Goal: Transaction & Acquisition: Purchase product/service

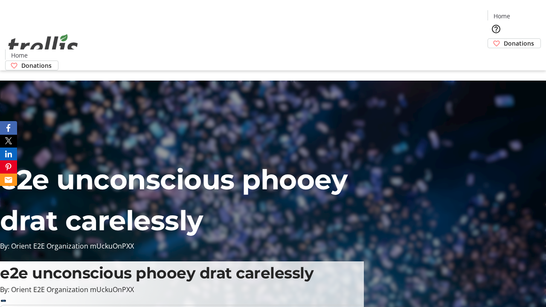
click at [504, 39] on span "Donations" at bounding box center [519, 43] width 30 height 9
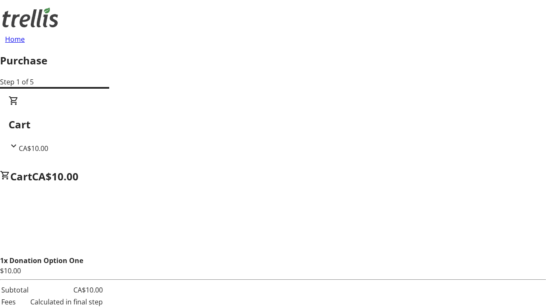
select select "CA"
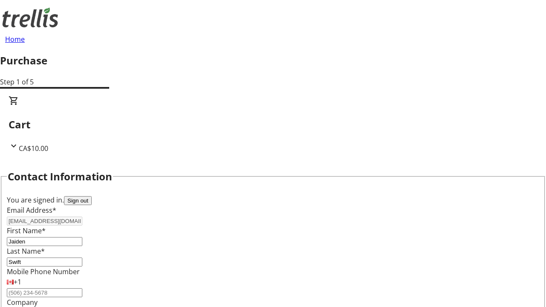
scroll to position [138, 0]
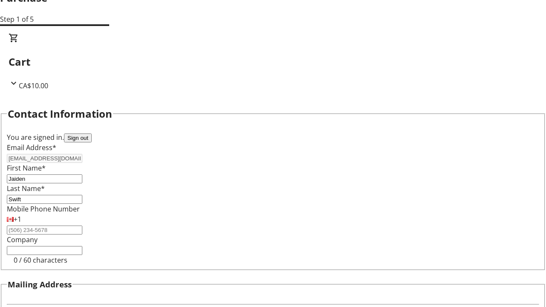
type input "[STREET_ADDRESS][PERSON_NAME]"
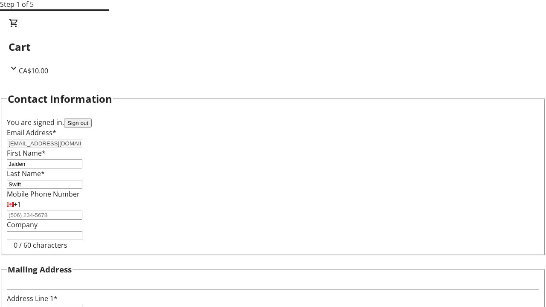
type input "Kelowna"
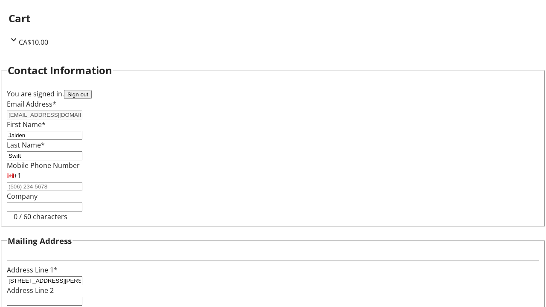
select select "BC"
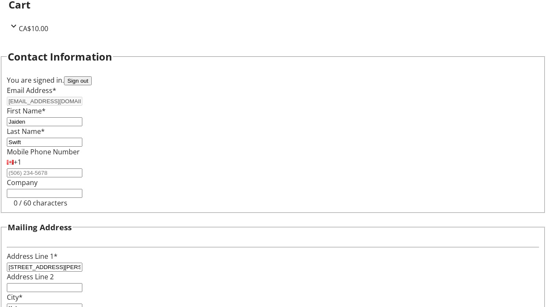
type input "Kelowna"
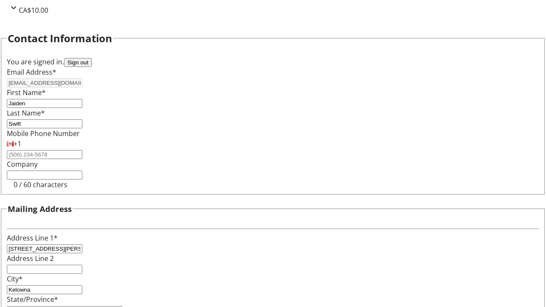
type input "V1Y 0C2"
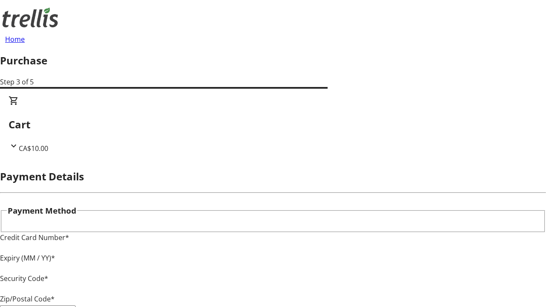
type input "V1Y 0C2"
